Goal: Communication & Community: Answer question/provide support

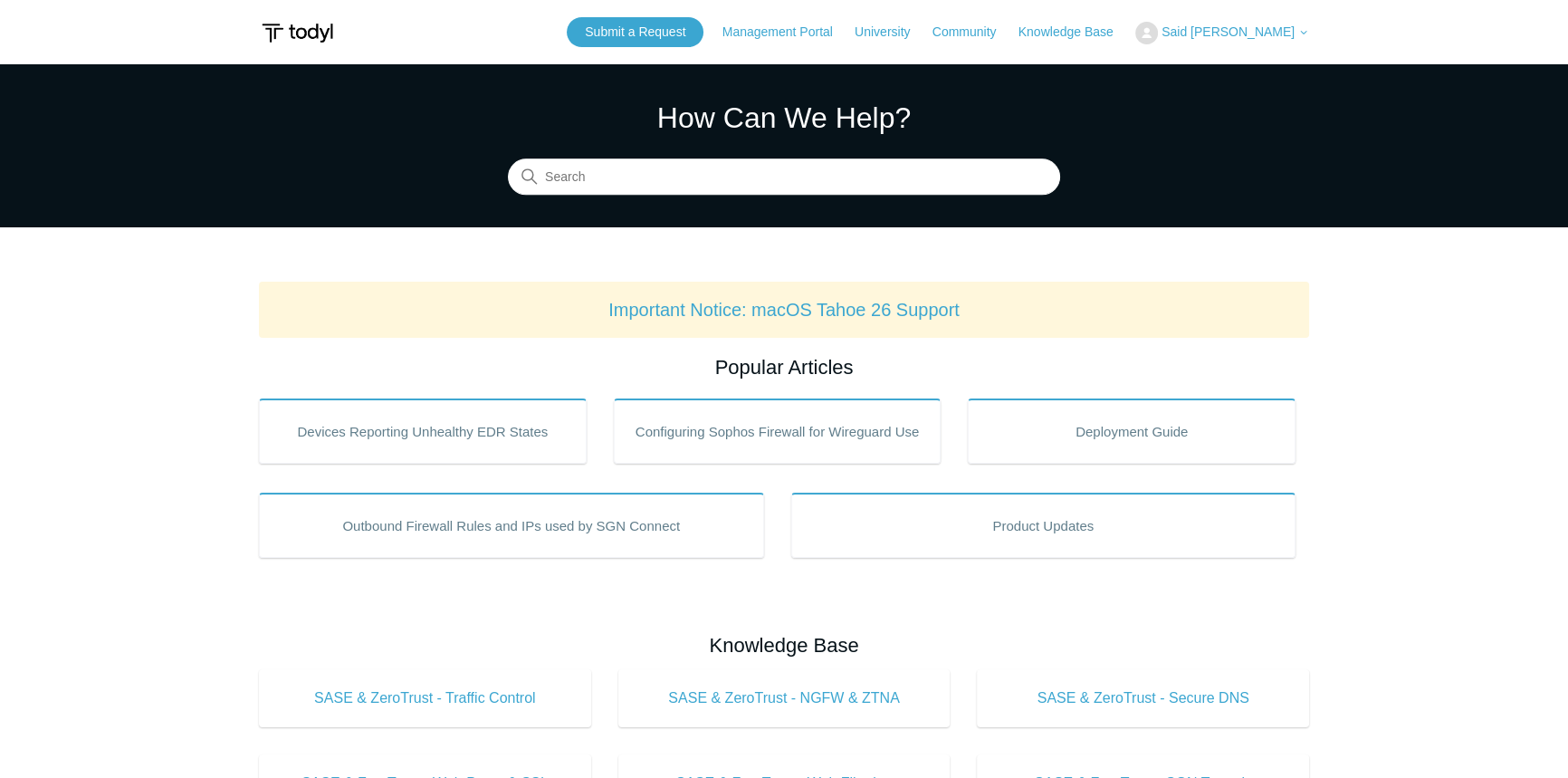
click at [1195, 30] on span "Said [PERSON_NAME]" at bounding box center [1228, 31] width 133 height 14
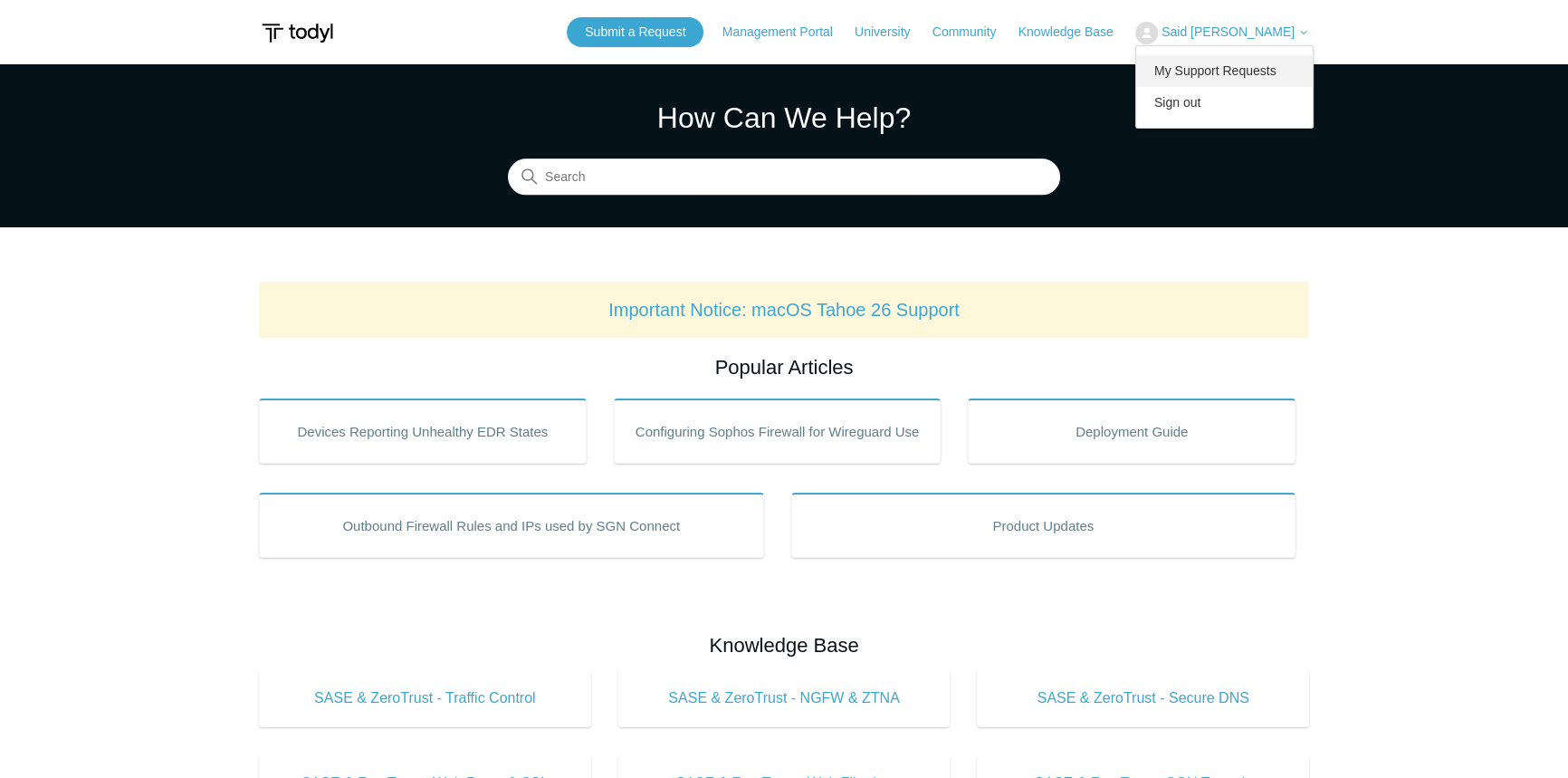
click at [1193, 58] on link "My Support Requests" at bounding box center [1224, 71] width 177 height 32
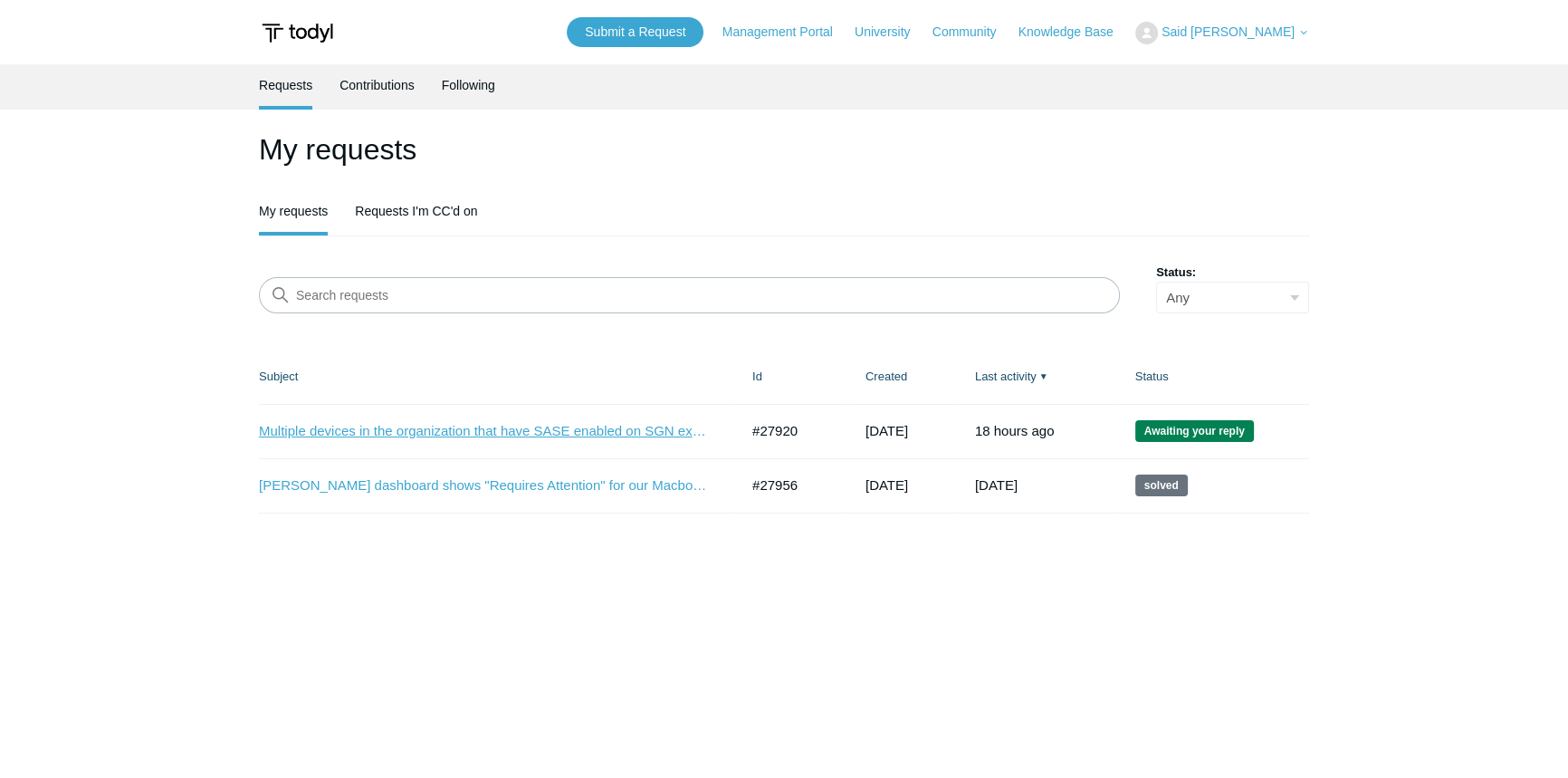
click at [474, 429] on link "Multiple devices in the organization that have SASE enabled on SGN experiencing…" at bounding box center [486, 431] width 453 height 21
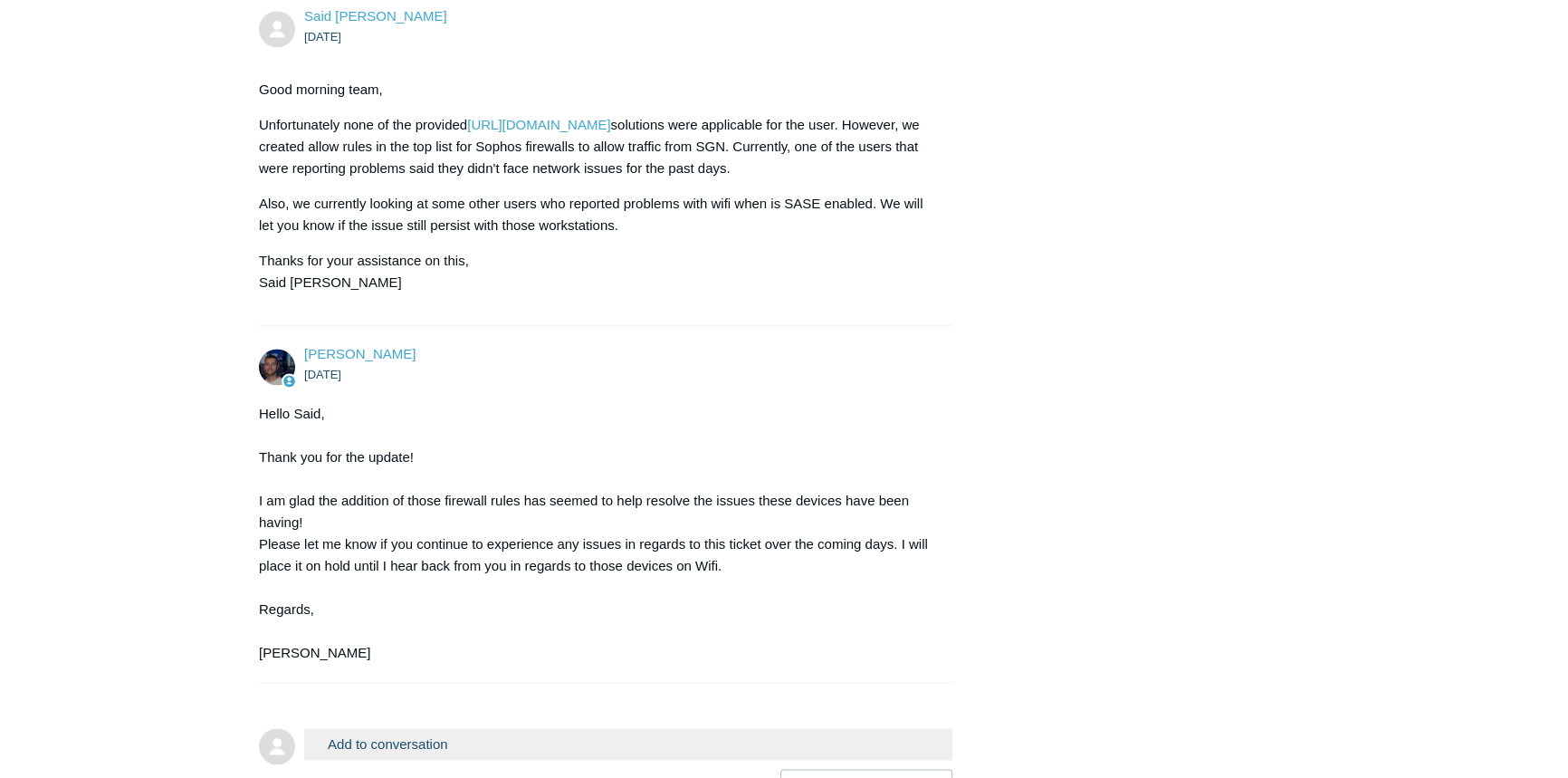
scroll to position [3396, 0]
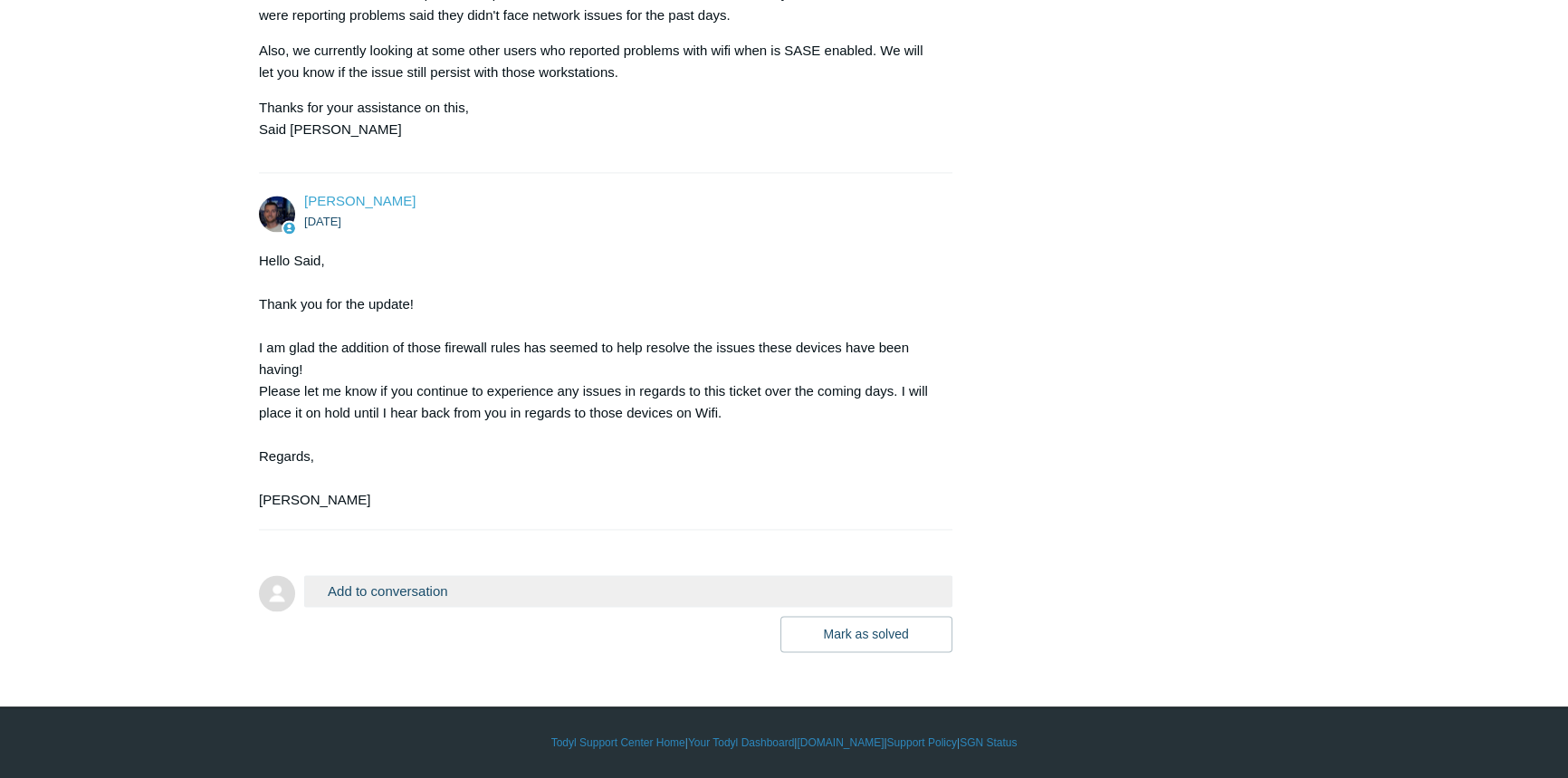
click at [473, 596] on button "Add to conversation" at bounding box center [629, 591] width 648 height 32
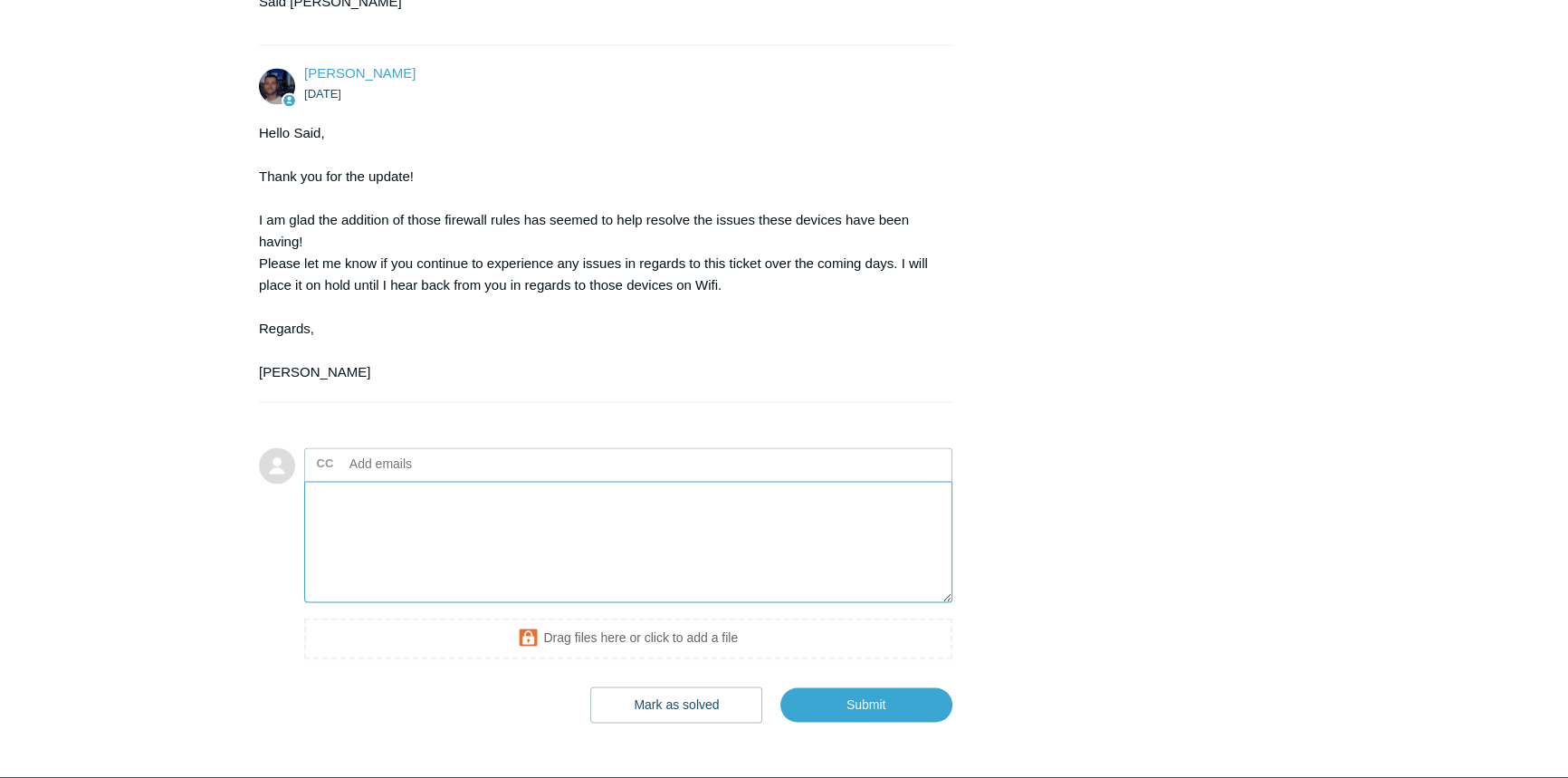
click at [440, 603] on textarea "Add your reply" at bounding box center [629, 542] width 648 height 122
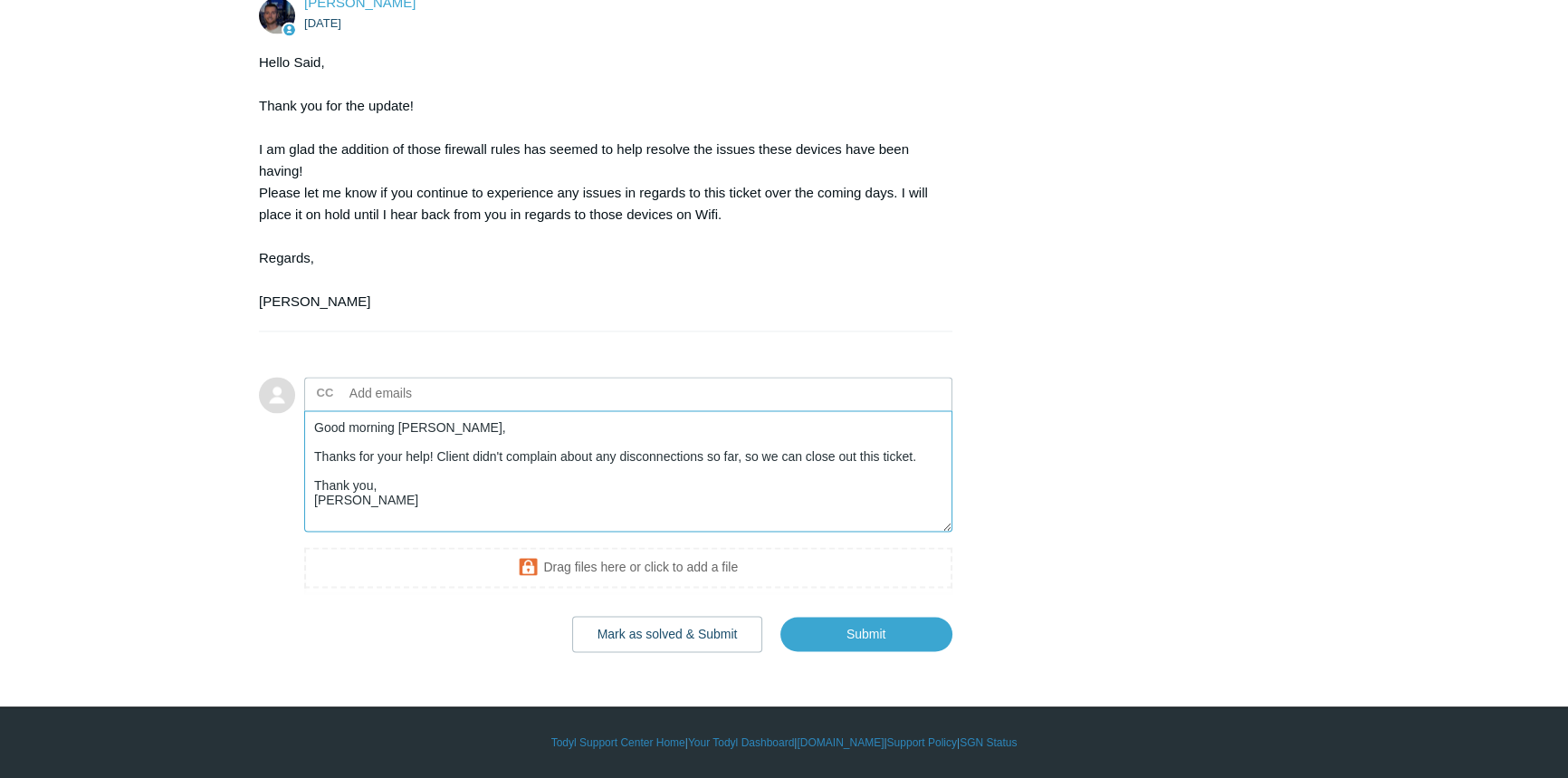
scroll to position [3594, 0]
drag, startPoint x: 388, startPoint y: 498, endPoint x: 331, endPoint y: 491, distance: 57.4
click at [331, 491] on textarea "Good morning Connor, Thanks for your help! Client didn't complain about any dis…" at bounding box center [629, 472] width 648 height 122
drag, startPoint x: 442, startPoint y: 511, endPoint x: 315, endPoint y: 507, distance: 127.1
click at [315, 507] on textarea "Good morning Connor, Thanks for your help! Client didn't complain about any dis…" at bounding box center [629, 472] width 648 height 122
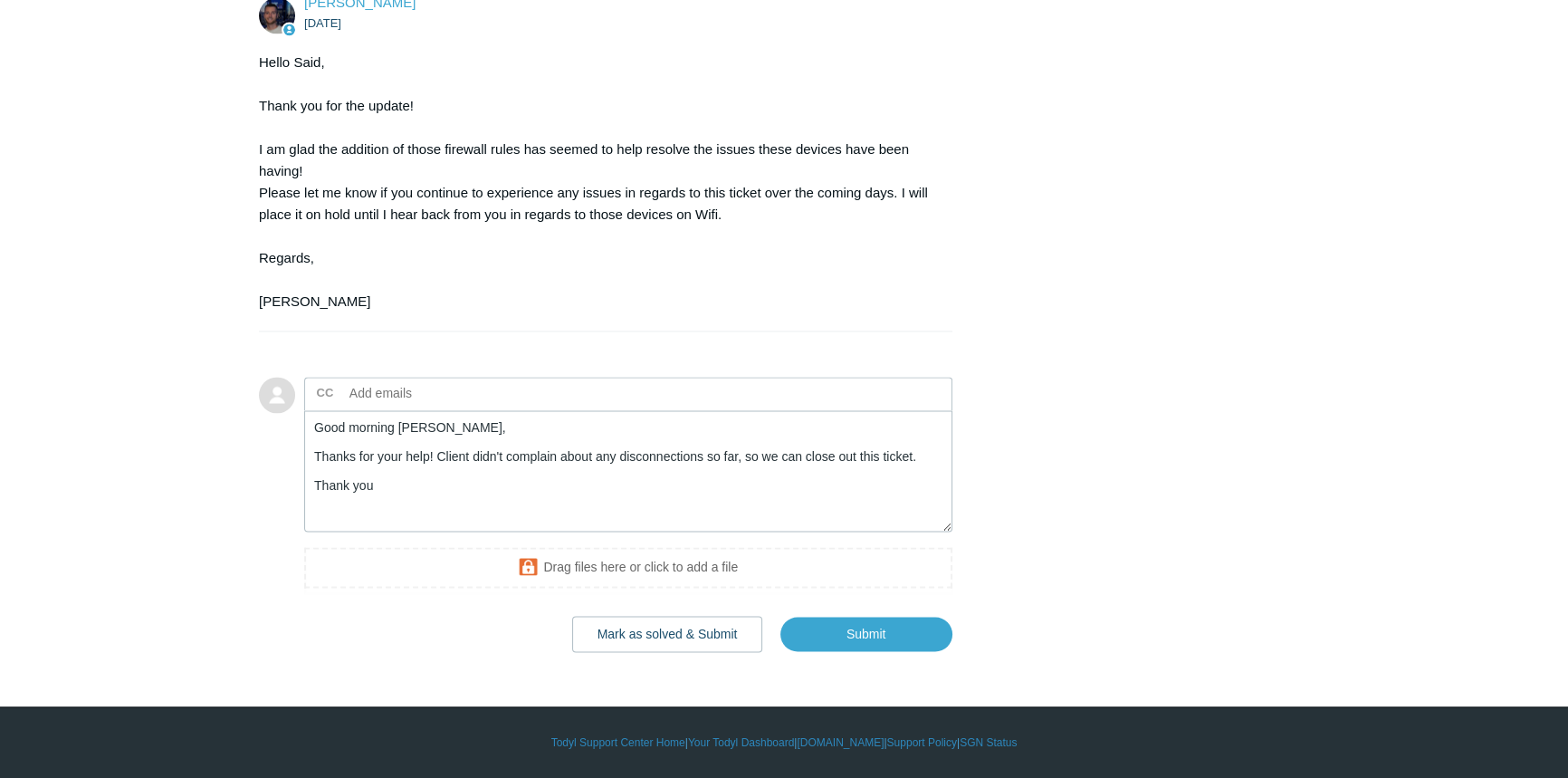
click at [315, 625] on div "Mark as solved & Submit Submit" at bounding box center [629, 628] width 648 height 49
drag, startPoint x: 359, startPoint y: 492, endPoint x: 215, endPoint y: 484, distance: 144.2
type textarea "Good morning Connor, Thanks for your help! Client didn't complain about any dis…"
click at [677, 640] on button "Mark as solved & Submit" at bounding box center [667, 633] width 191 height 37
